Goal: Complete application form

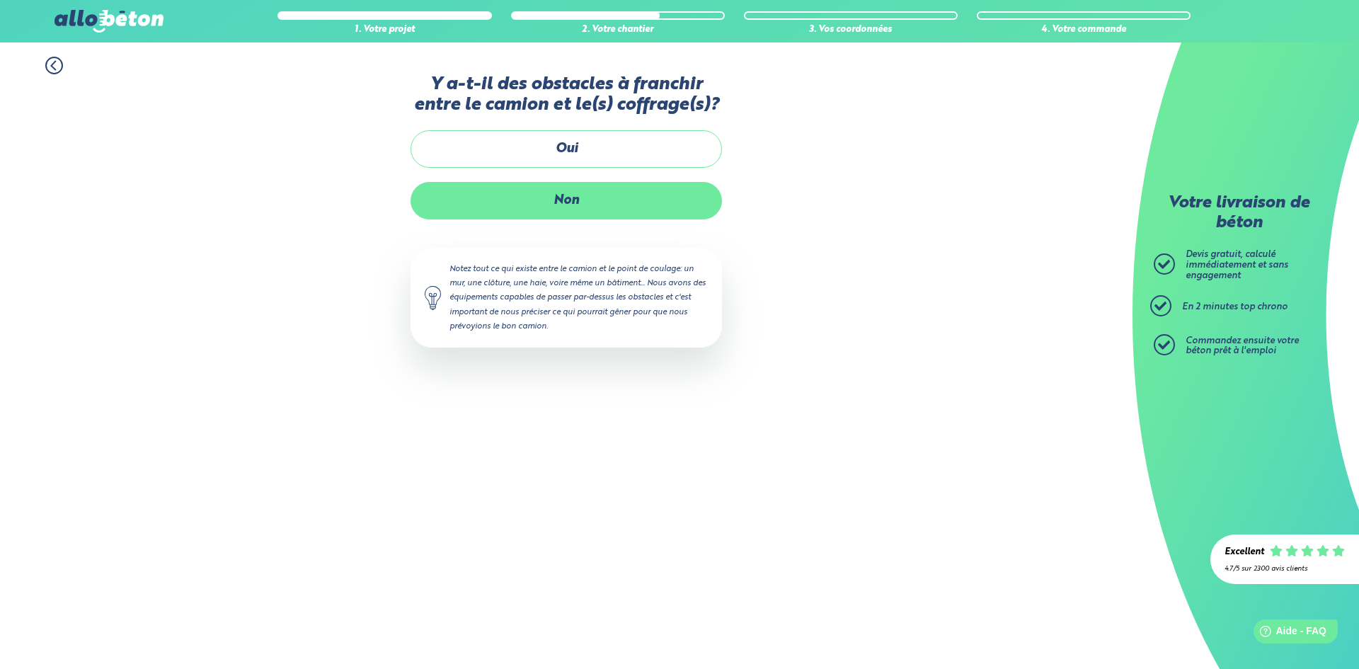
click at [639, 213] on label "Non" at bounding box center [566, 201] width 311 height 38
click at [0, 0] on input "Non" at bounding box center [0, 0] width 0 height 0
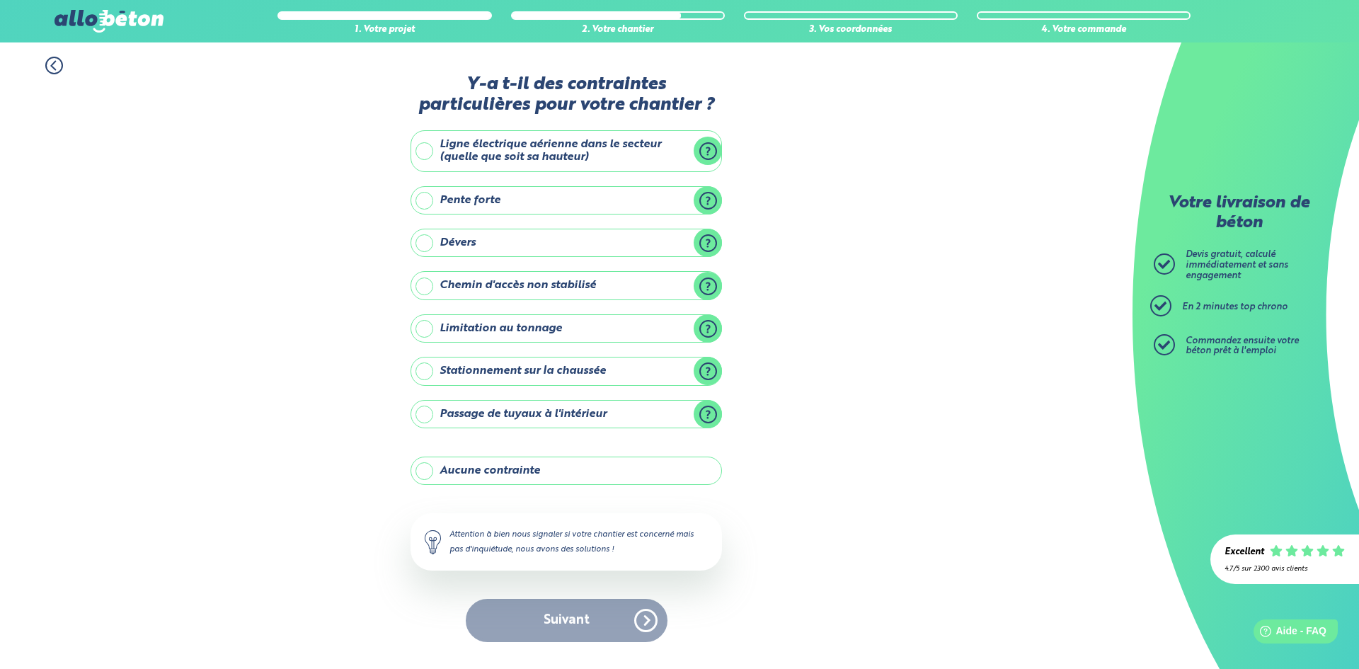
click at [595, 623] on div "Suivant" at bounding box center [566, 620] width 311 height 43
click at [578, 535] on div "Attention à bien nous signaler si votre chantier est concerné mais pas d'inquié…" at bounding box center [566, 541] width 311 height 57
click at [648, 621] on div "Suivant" at bounding box center [566, 620] width 311 height 43
click at [525, 477] on label "Aucune contrainte" at bounding box center [566, 471] width 311 height 28
click at [0, 0] on input "Aucune contrainte" at bounding box center [0, 0] width 0 height 0
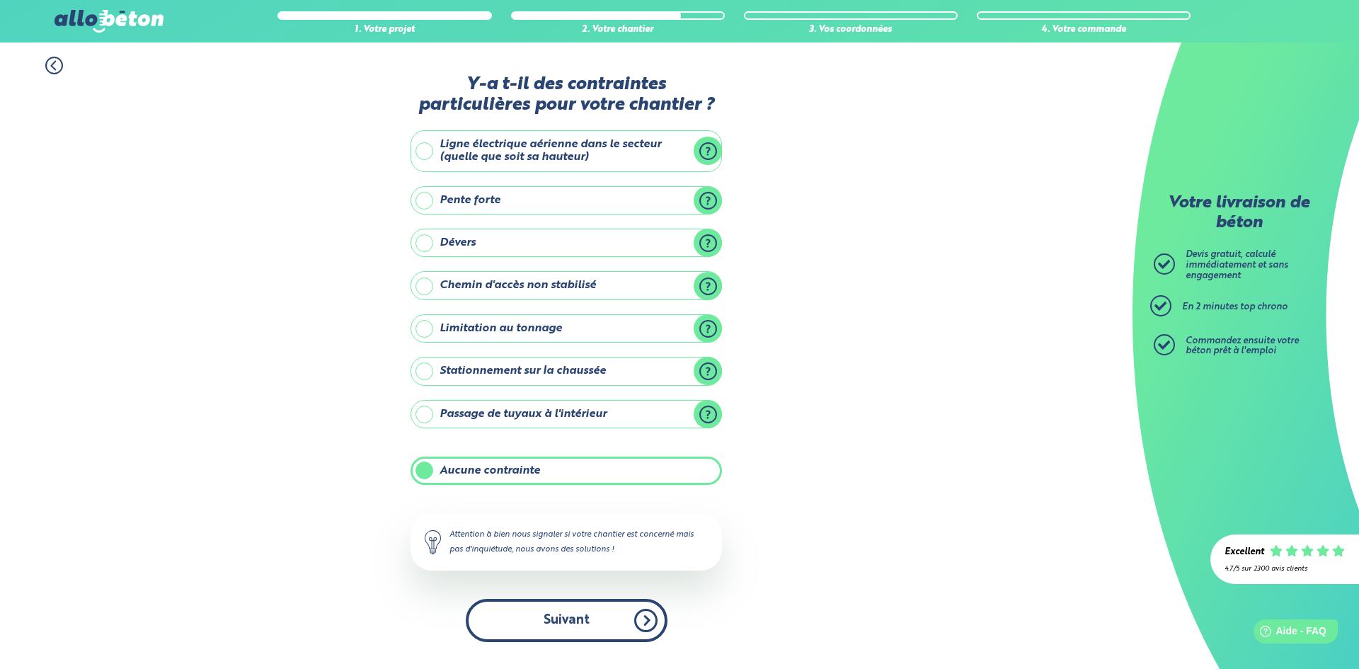
click at [606, 627] on button "Suivant" at bounding box center [567, 620] width 202 height 43
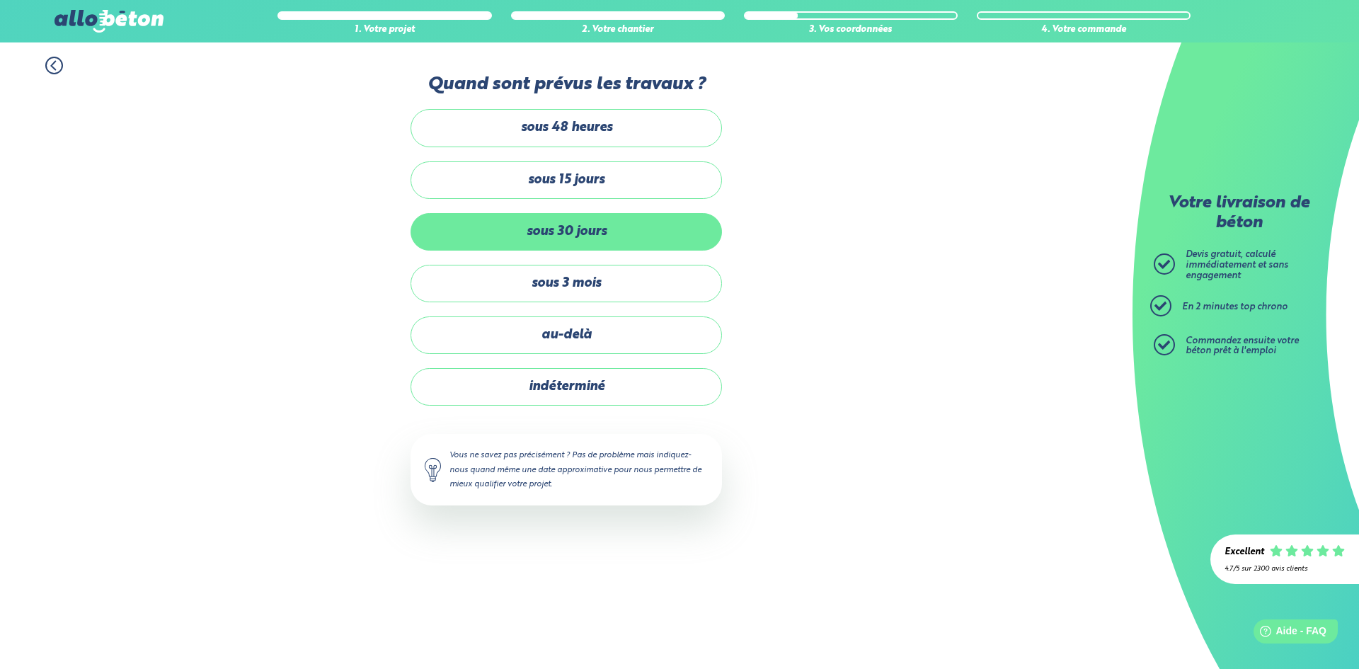
click at [637, 232] on label "sous 30 jours" at bounding box center [566, 232] width 311 height 38
click at [0, 0] on input "sous 30 jours" at bounding box center [0, 0] width 0 height 0
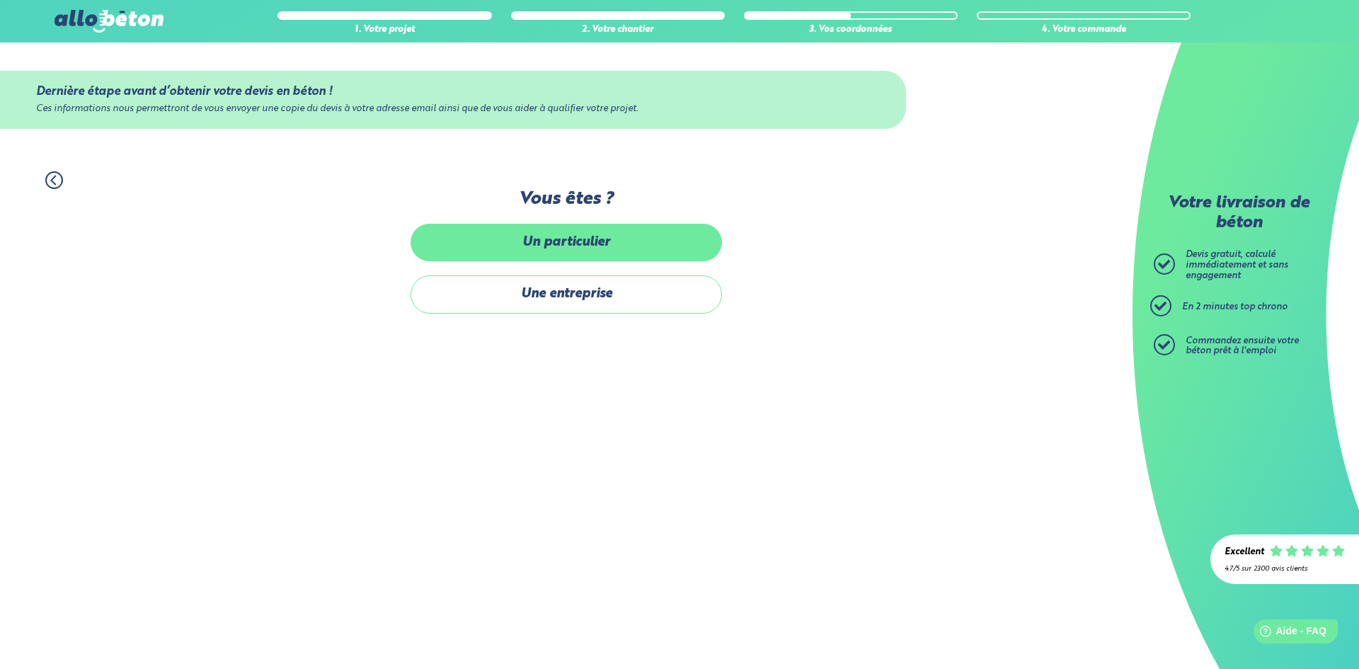
click at [618, 242] on label "Un particulier" at bounding box center [566, 243] width 311 height 38
click at [0, 0] on input "Un particulier" at bounding box center [0, 0] width 0 height 0
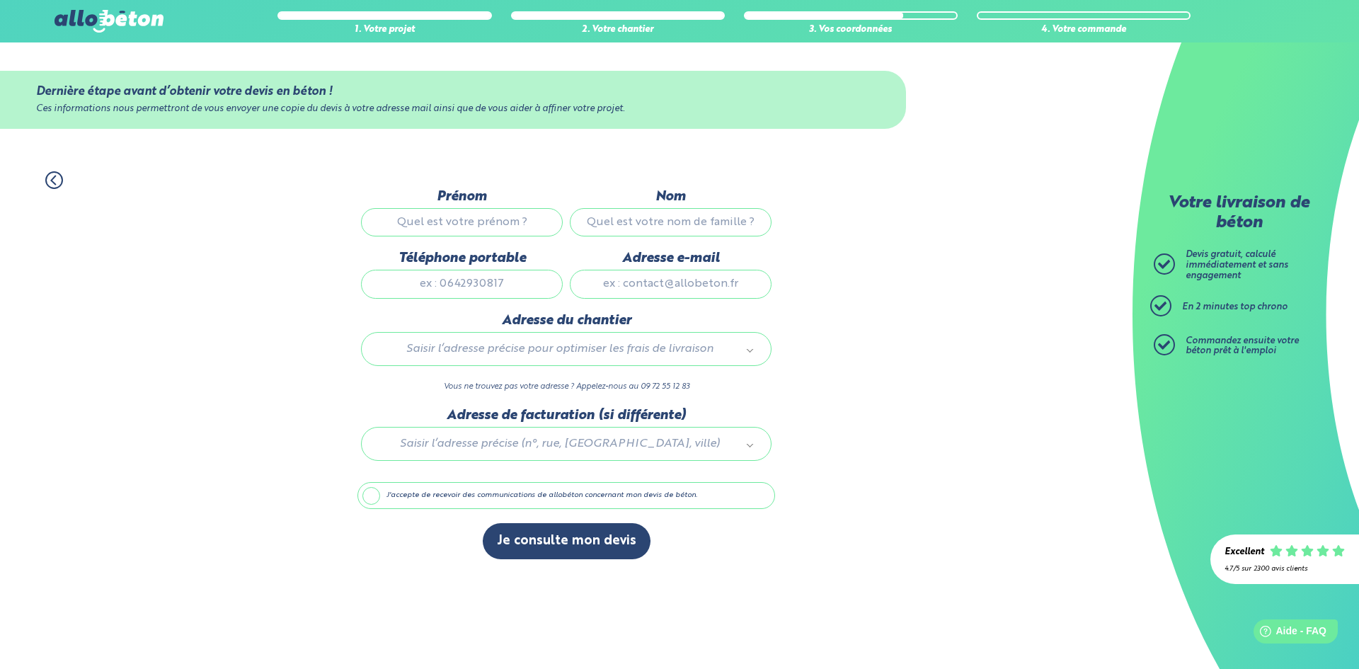
click at [527, 230] on input "Prénom" at bounding box center [462, 222] width 202 height 28
type input "[PERSON_NAME]"
click at [661, 223] on input "Nom" at bounding box center [671, 222] width 202 height 28
type input "Jondeau"
click at [521, 285] on input "Téléphone portable" at bounding box center [462, 284] width 202 height 28
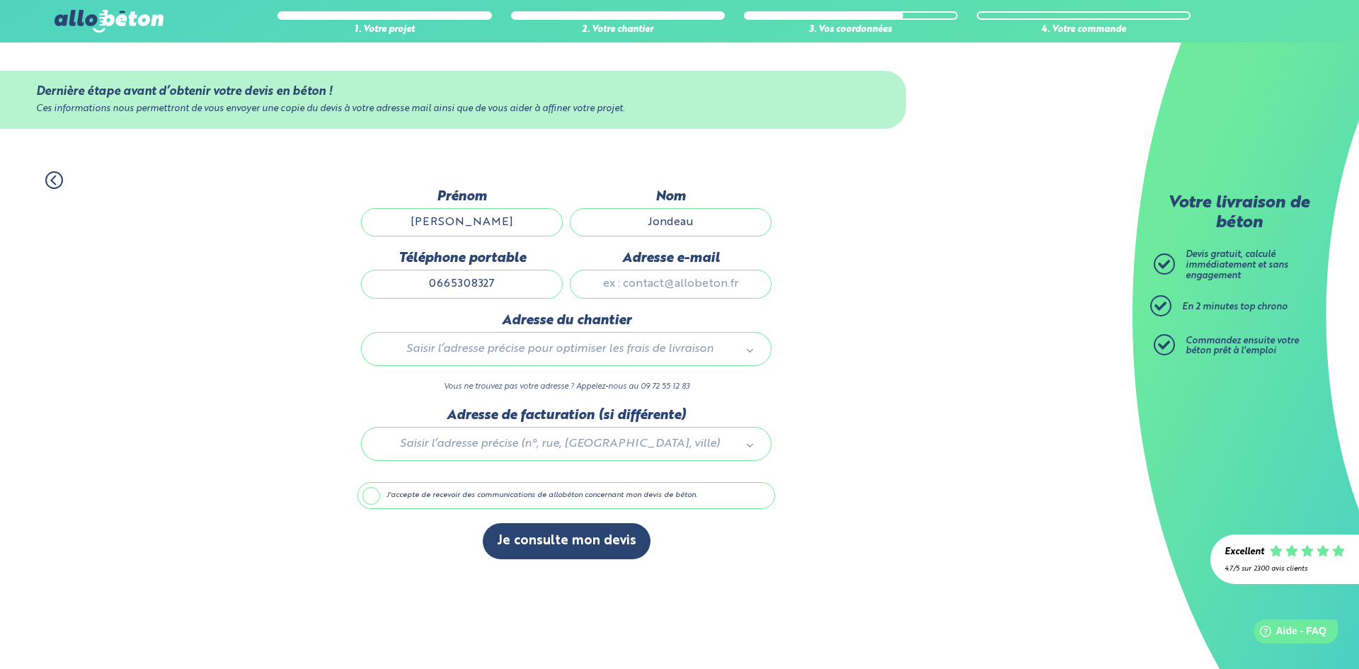
type input "0665308327"
click at [484, 223] on input "[PERSON_NAME]" at bounding box center [462, 222] width 202 height 28
type input "A"
type input "[PERSON_NAME]"
click at [699, 222] on input "Jondeau" at bounding box center [671, 222] width 202 height 28
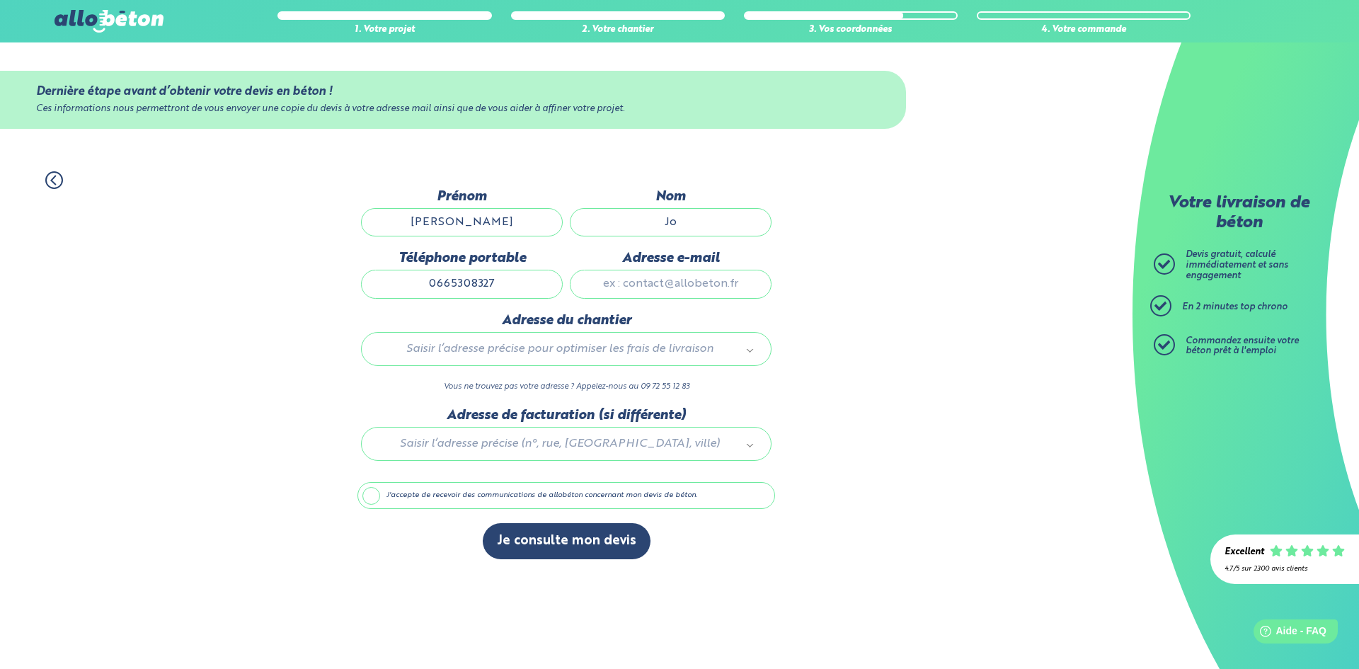
type input "J"
type input "[PERSON_NAME]"
click at [677, 284] on input "Adresse e-mail" at bounding box center [671, 284] width 202 height 28
type input "[EMAIL_ADDRESS][DOMAIN_NAME]"
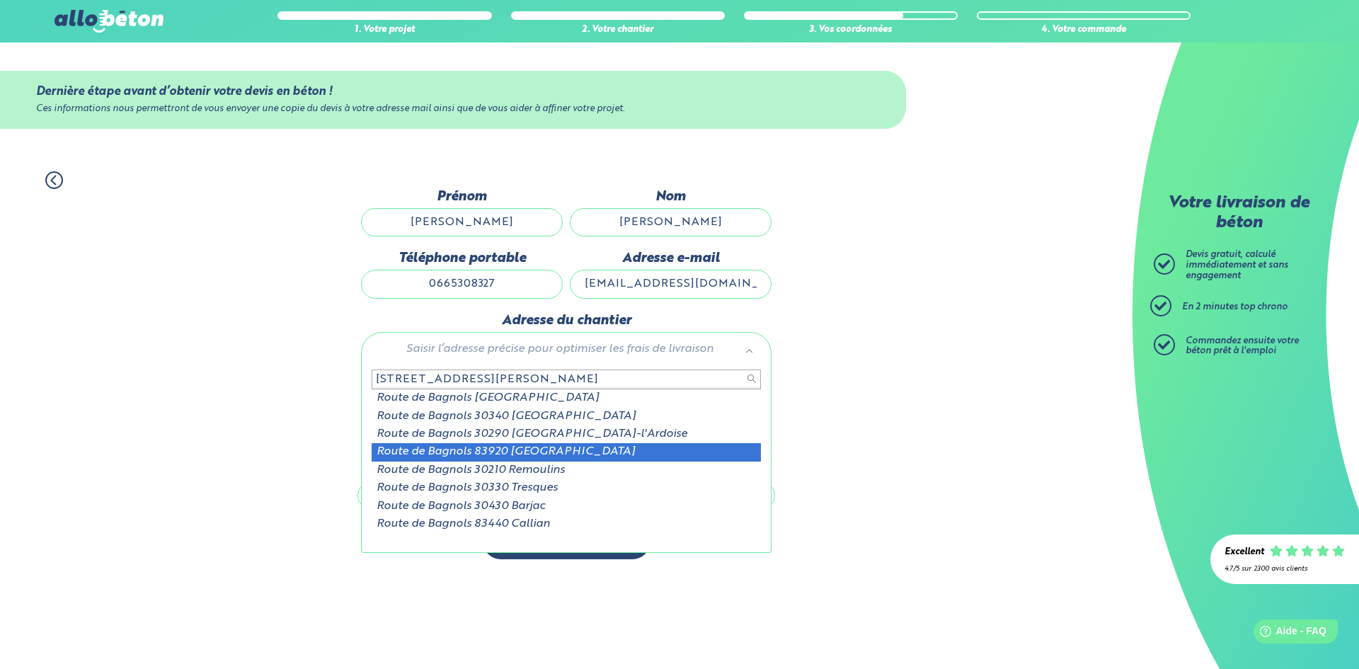
type input "[STREET_ADDRESS][PERSON_NAME]"
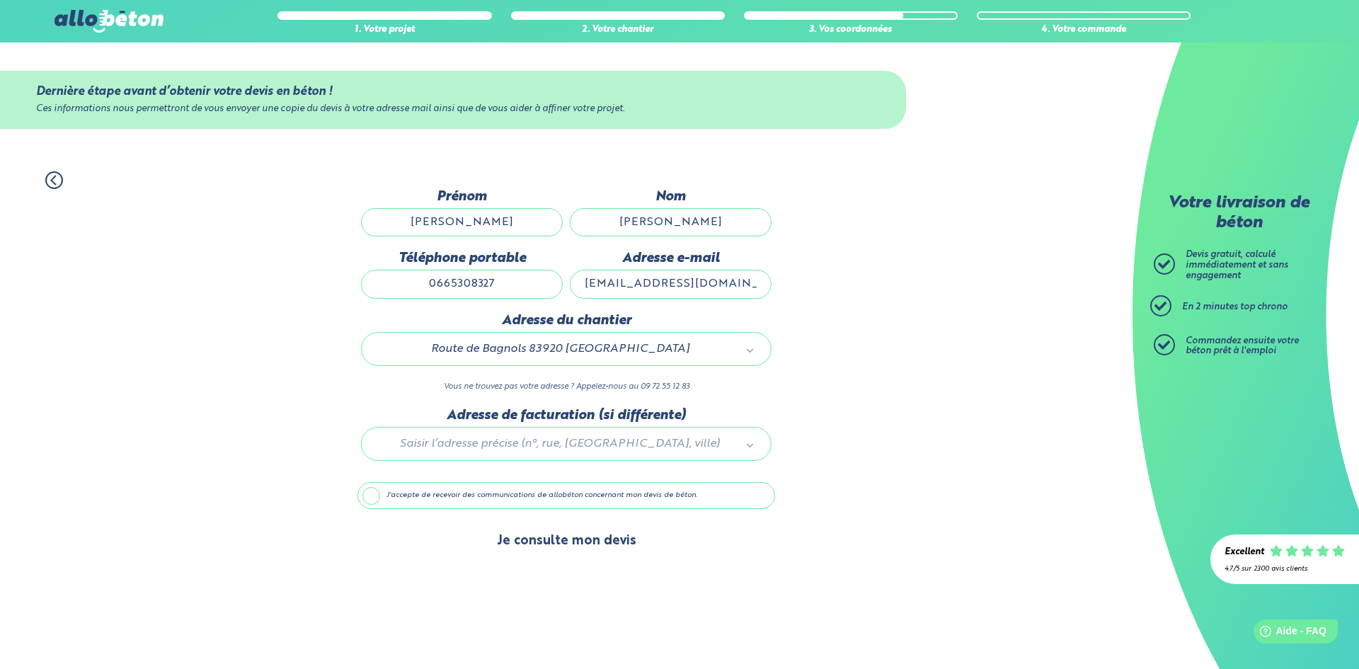
click at [547, 536] on button "Je consulte mon devis" at bounding box center [567, 541] width 168 height 36
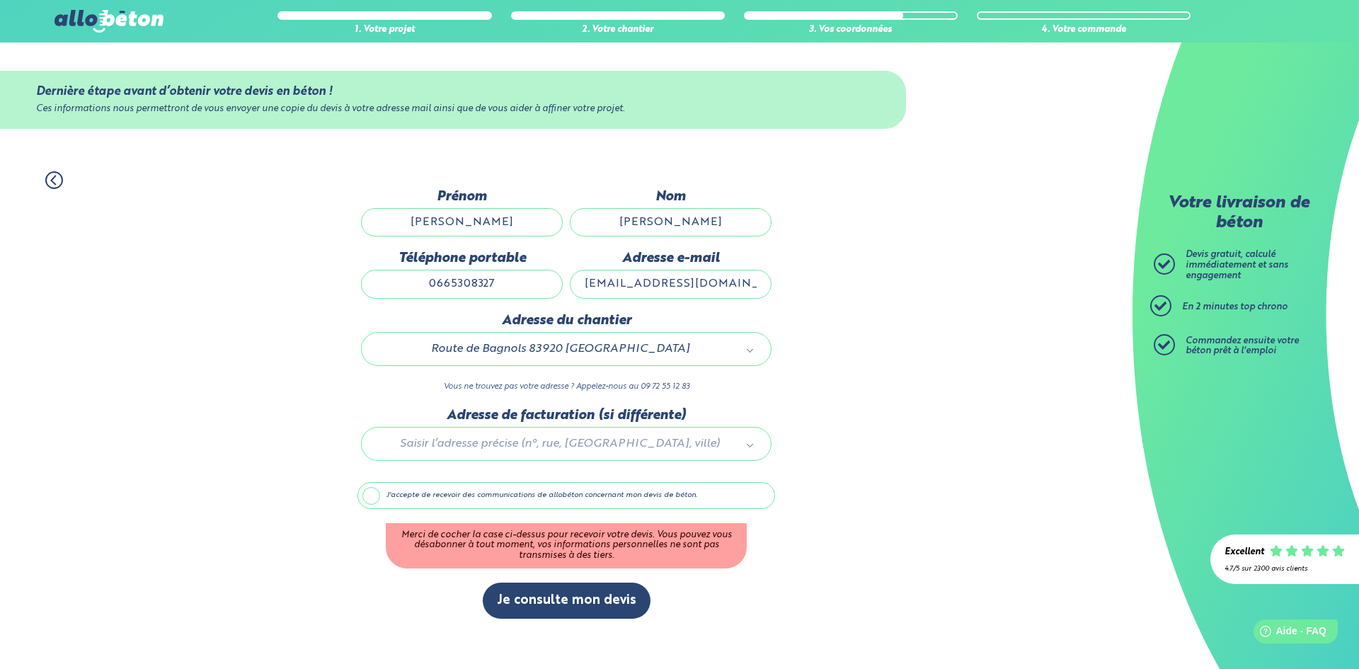
click at [370, 493] on label "J'accepte de recevoir des communications de allobéton concernant mon devis de b…" at bounding box center [566, 495] width 418 height 27
click at [0, 0] on input "J'accepte de recevoir des communications de allobéton concernant mon devis de b…" at bounding box center [0, 0] width 0 height 0
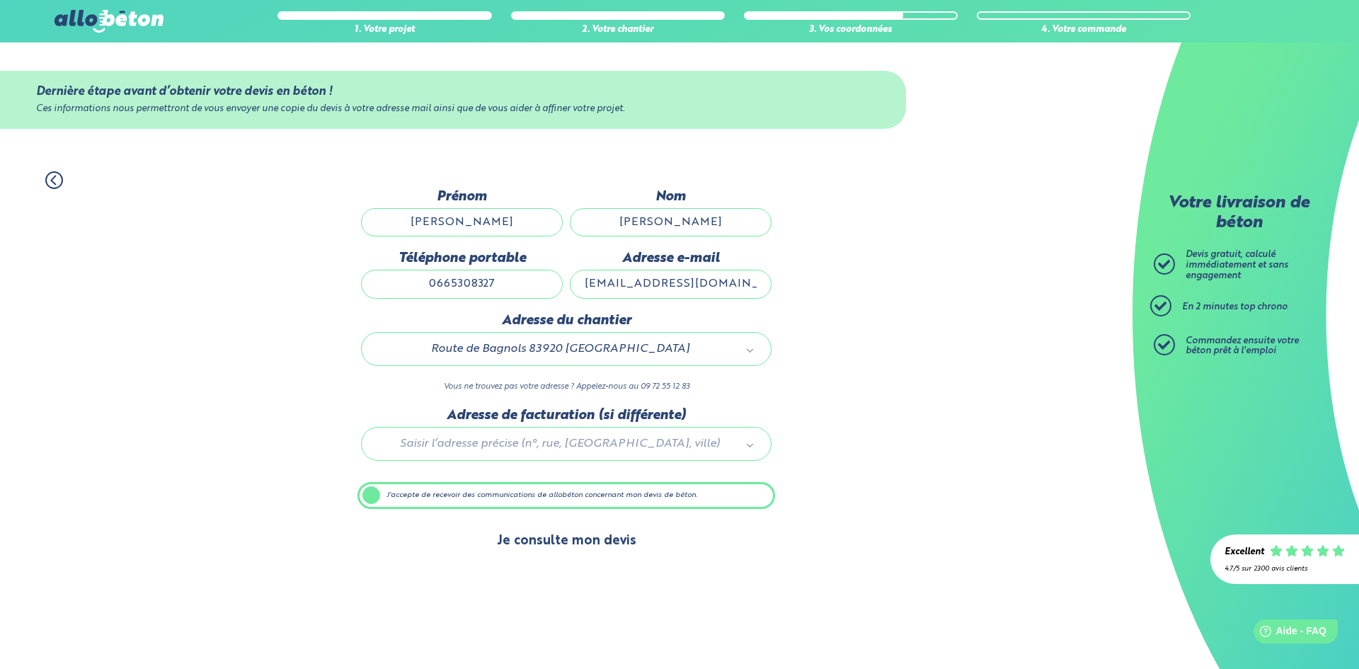
click at [558, 551] on button "Je consulte mon devis" at bounding box center [567, 541] width 168 height 36
